Goal: Navigation & Orientation: Find specific page/section

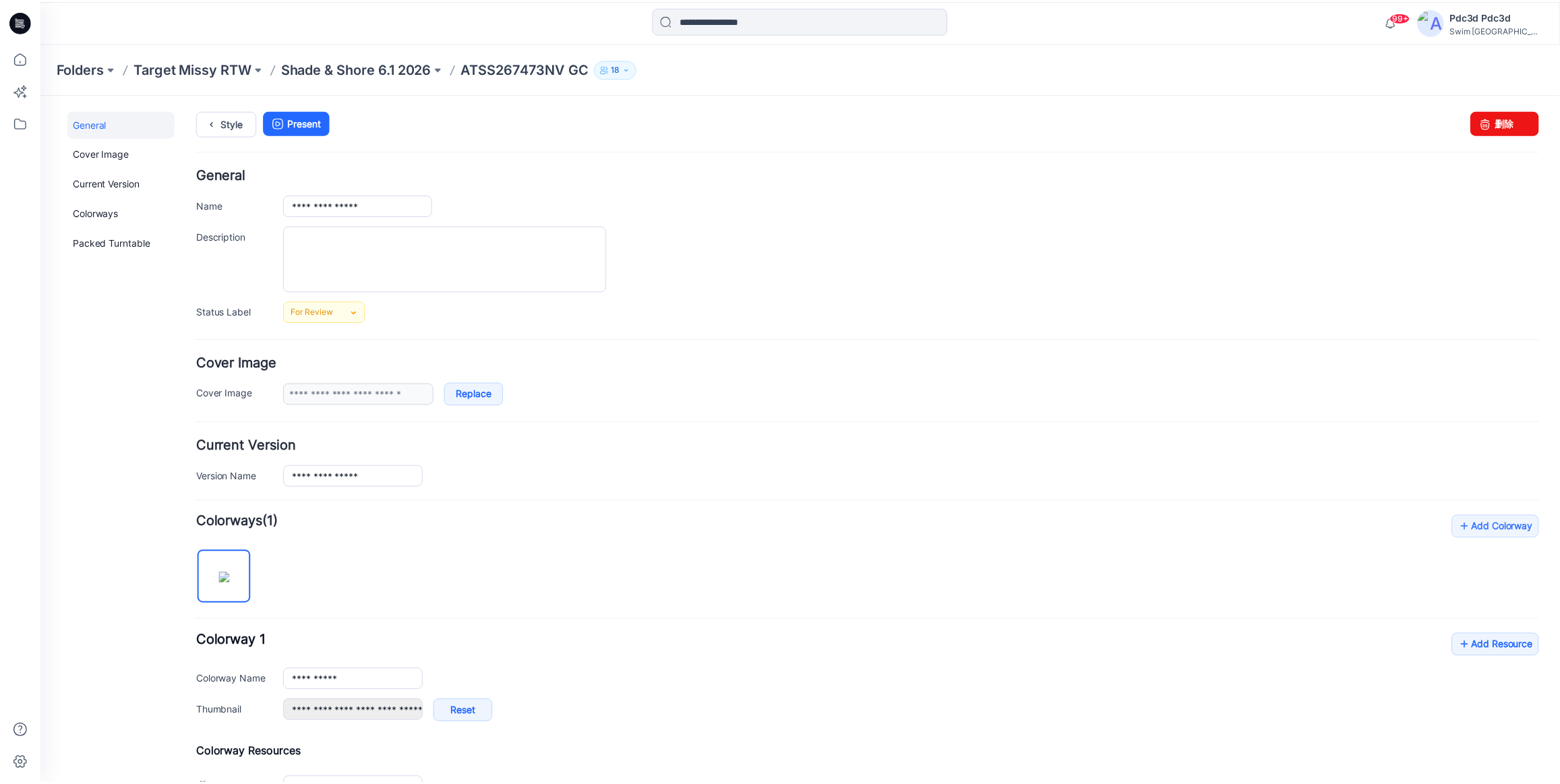
scroll to position [267, 0]
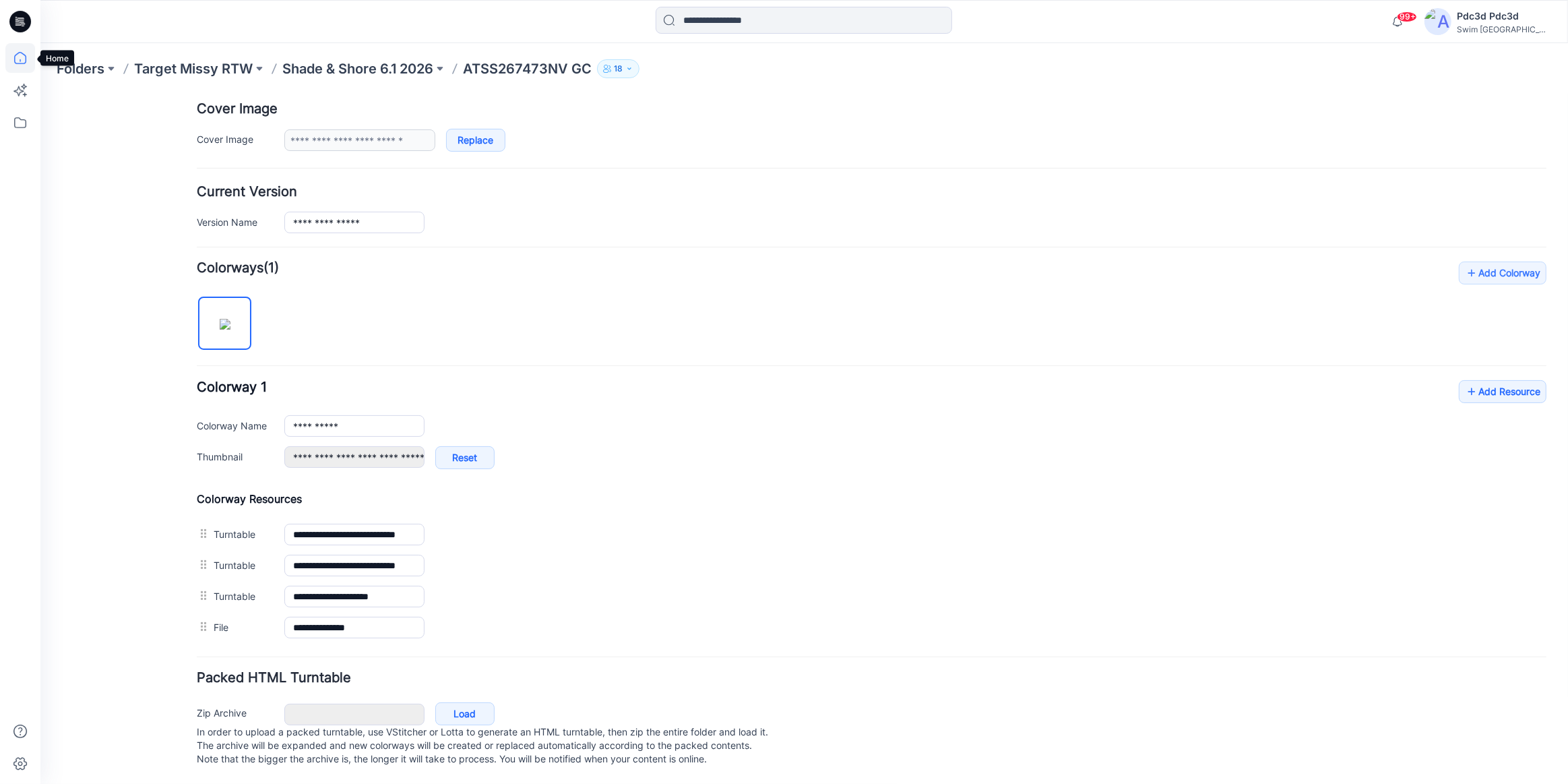
click at [19, 62] on icon at bounding box center [19, 57] width 30 height 30
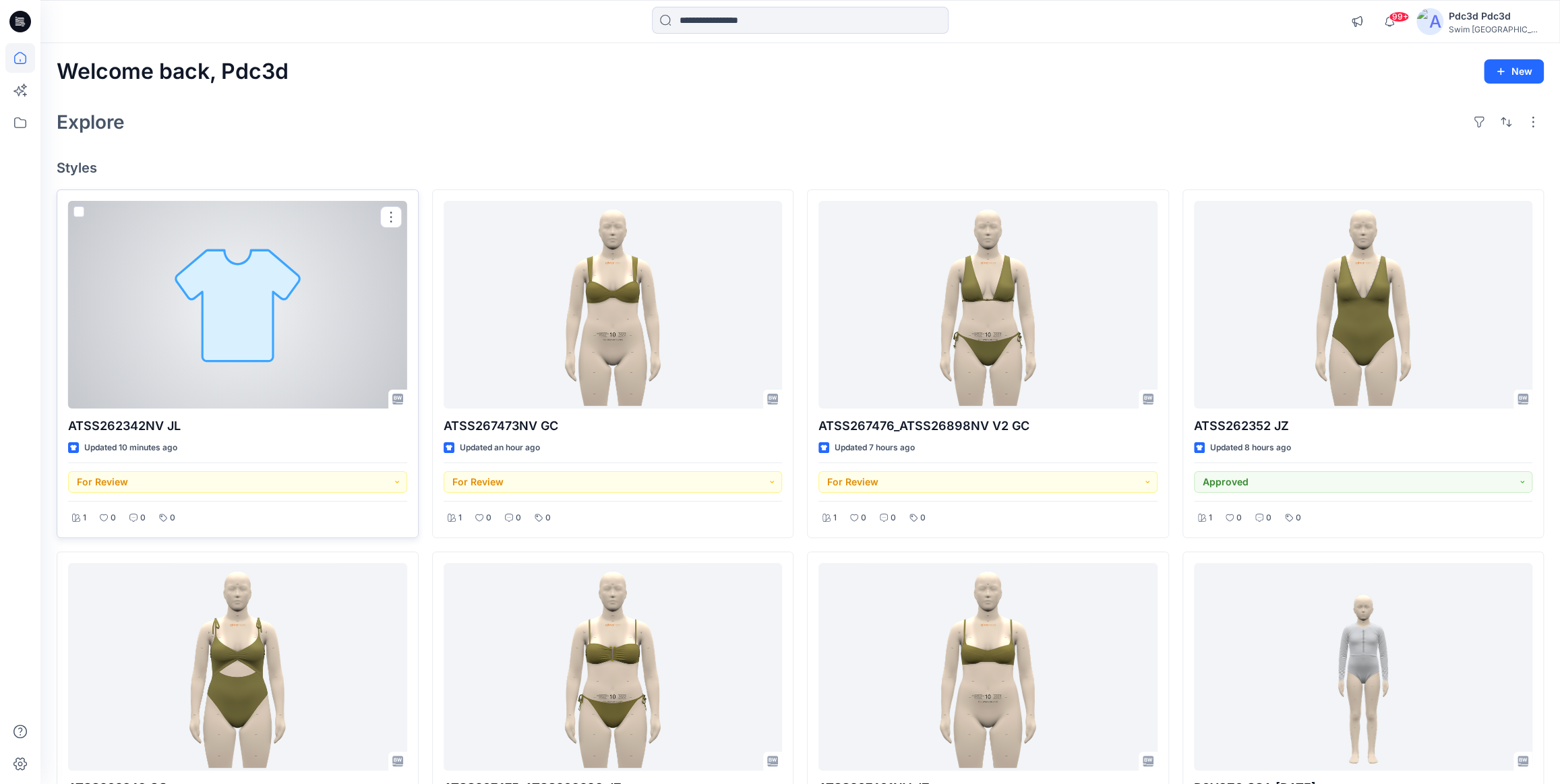
click at [264, 322] on div at bounding box center [238, 305] width 339 height 208
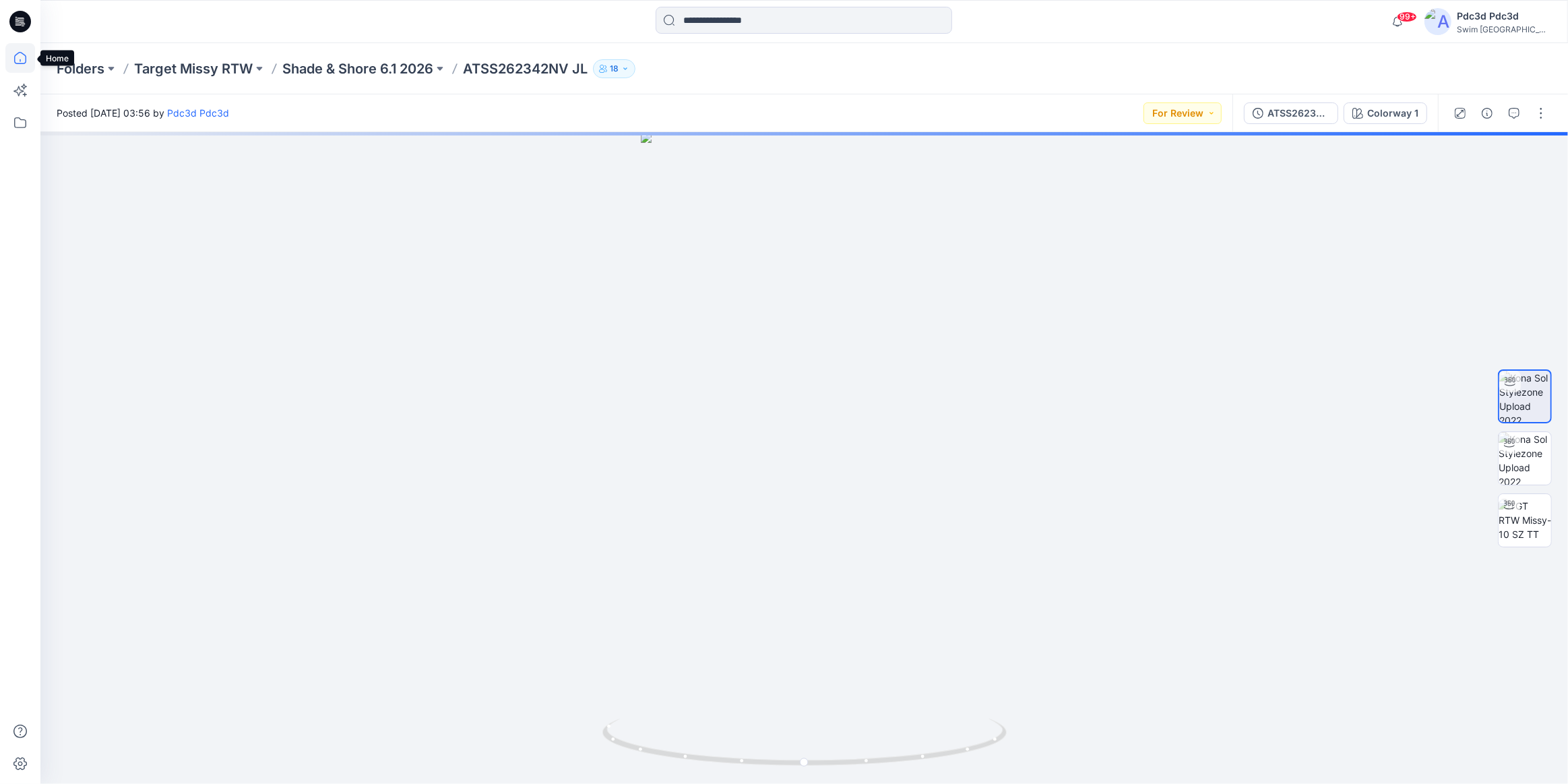
click at [19, 62] on icon at bounding box center [20, 57] width 12 height 12
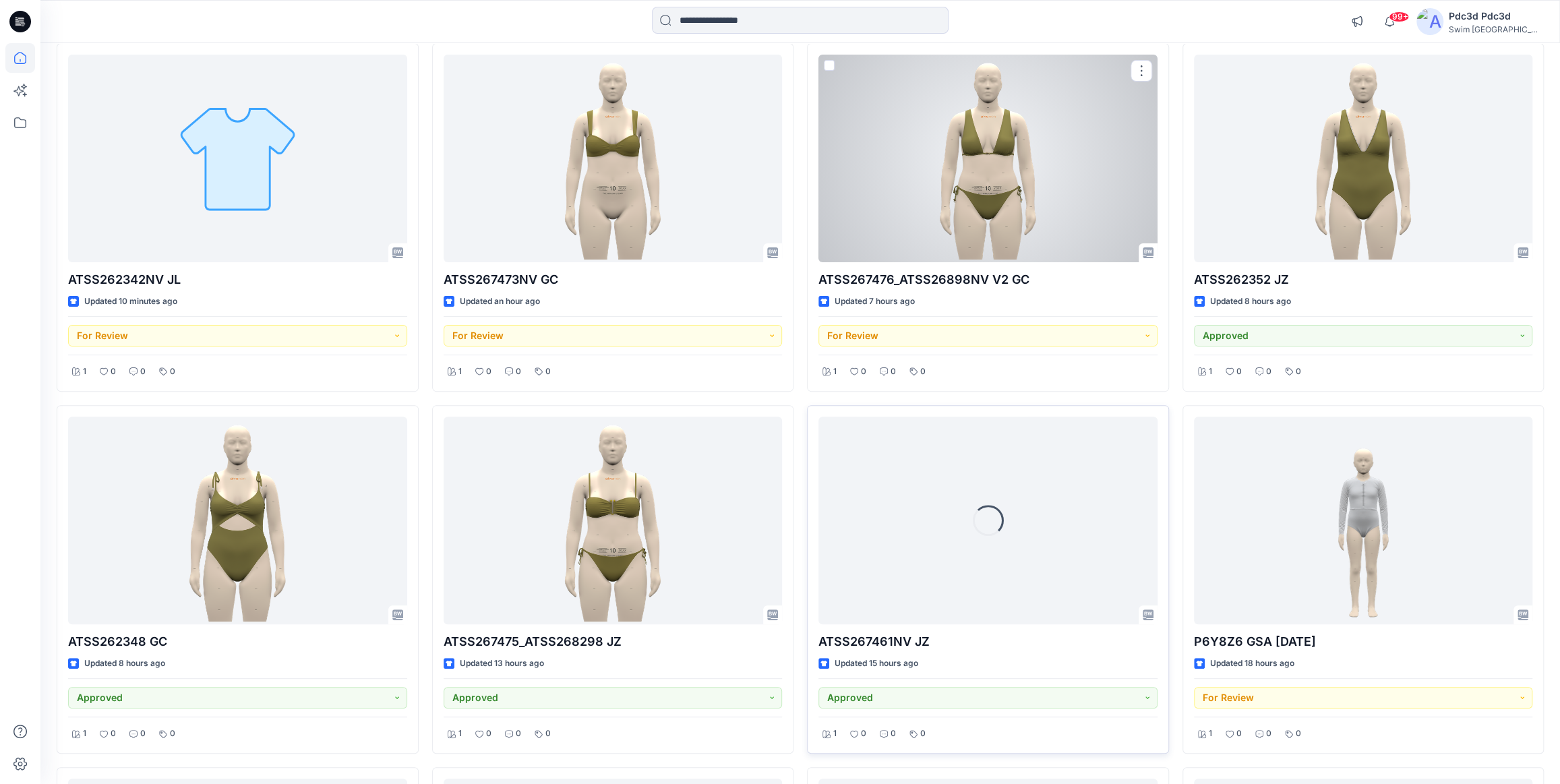
scroll to position [183, 0]
